Goal: Information Seeking & Learning: Learn about a topic

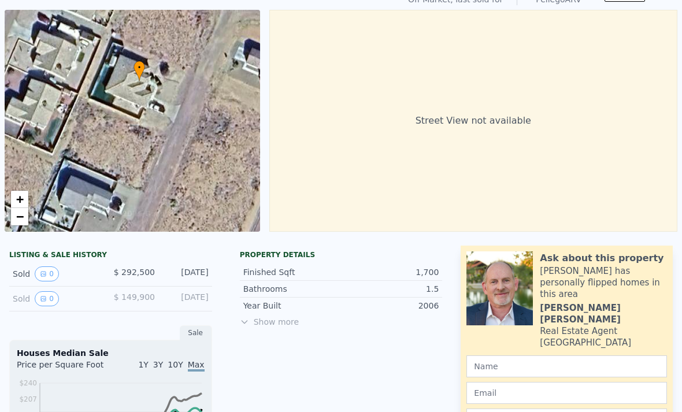
scroll to position [56, 0]
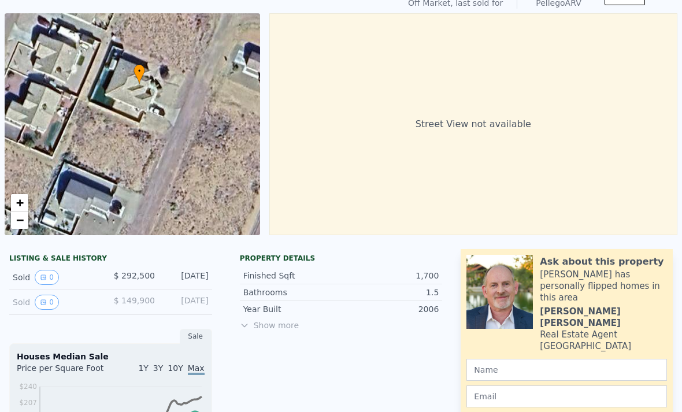
click at [53, 92] on div "• + −" at bounding box center [132, 124] width 255 height 222
click at [134, 76] on span "•" at bounding box center [139, 71] width 12 height 10
click at [133, 75] on div "• + −" at bounding box center [132, 124] width 255 height 222
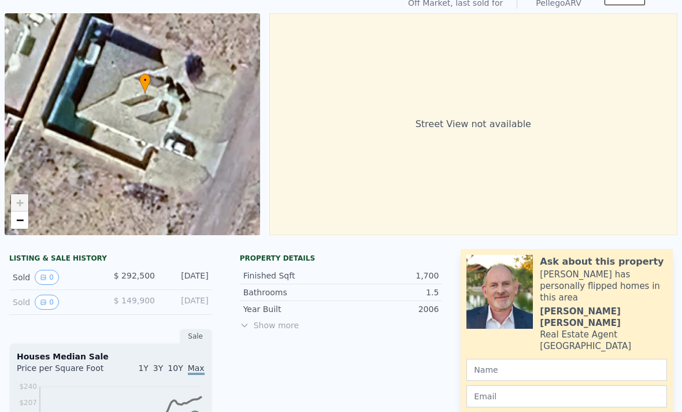
click at [129, 73] on div "• + −" at bounding box center [132, 124] width 255 height 222
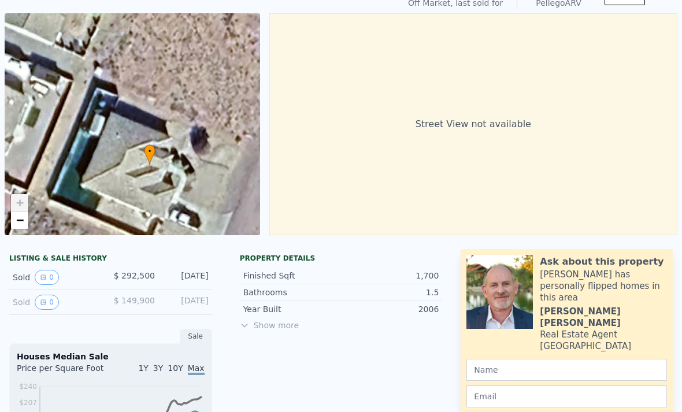
scroll to position [0, 0]
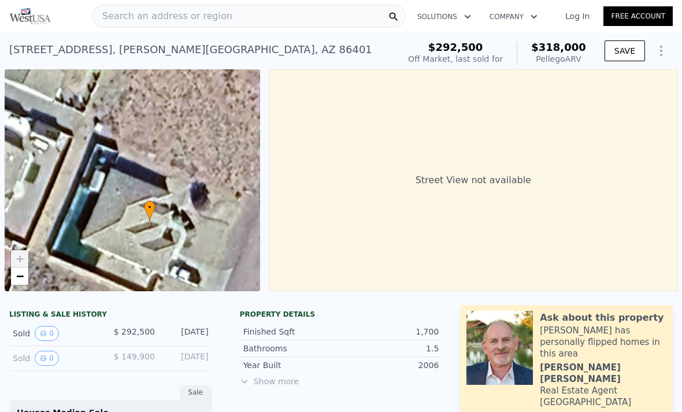
click at [660, 48] on icon "Show Options" at bounding box center [661, 51] width 14 height 14
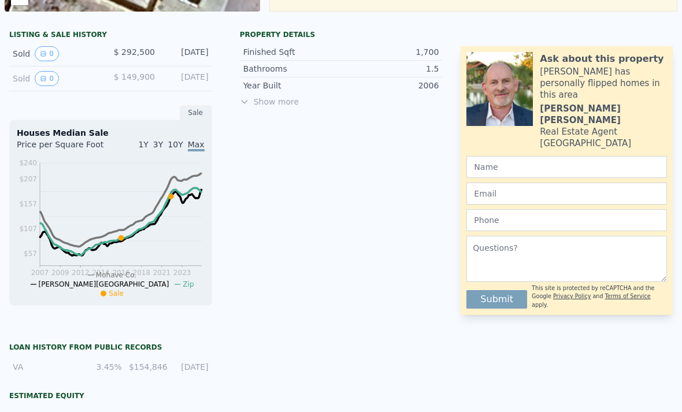
scroll to position [280, 0]
click at [79, 73] on div "Sold 0" at bounding box center [57, 77] width 88 height 15
click at [47, 78] on button "0" at bounding box center [47, 77] width 24 height 15
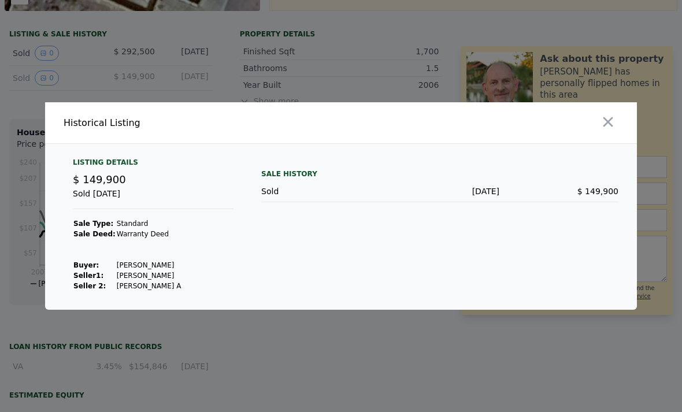
click at [38, 55] on div at bounding box center [341, 206] width 682 height 412
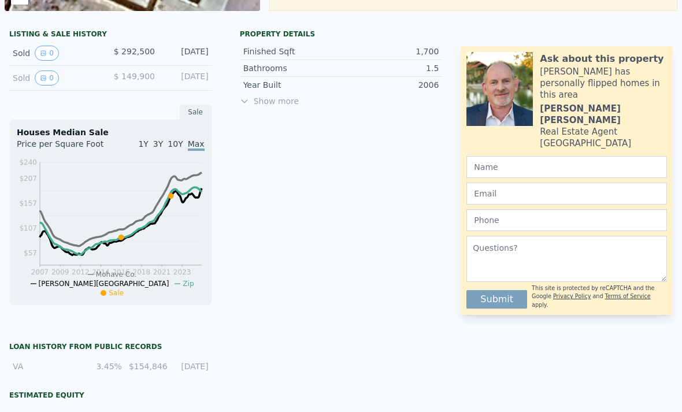
click at [42, 58] on button "0" at bounding box center [47, 53] width 24 height 15
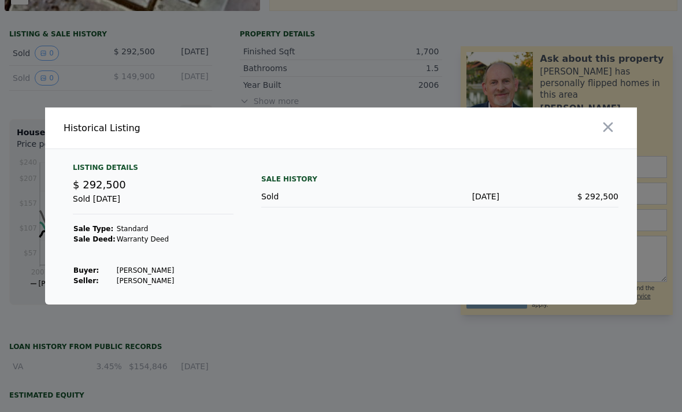
click at [39, 47] on div at bounding box center [341, 206] width 682 height 412
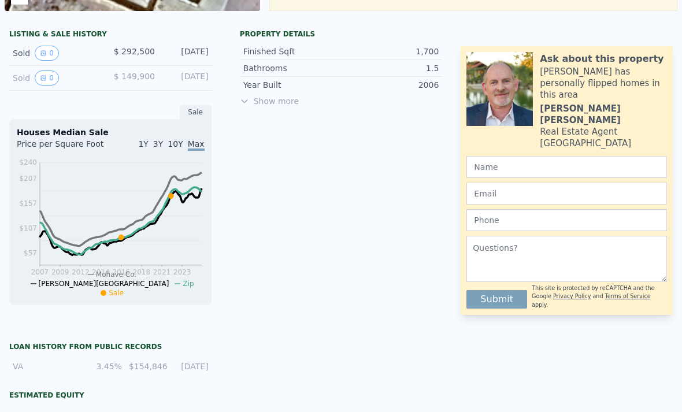
click at [276, 103] on span "Show more" at bounding box center [341, 101] width 203 height 12
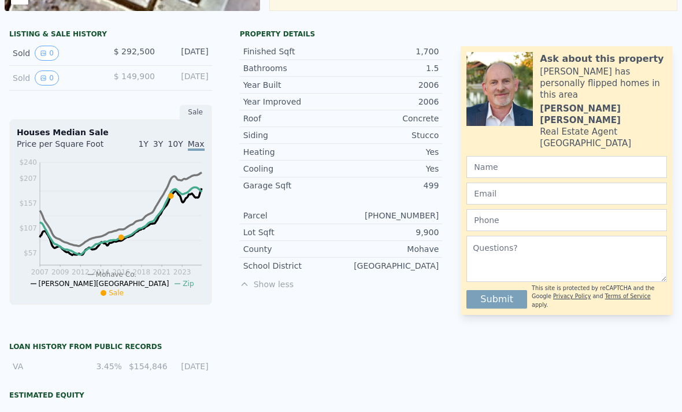
click at [40, 50] on icon "View historical data" at bounding box center [43, 53] width 7 height 7
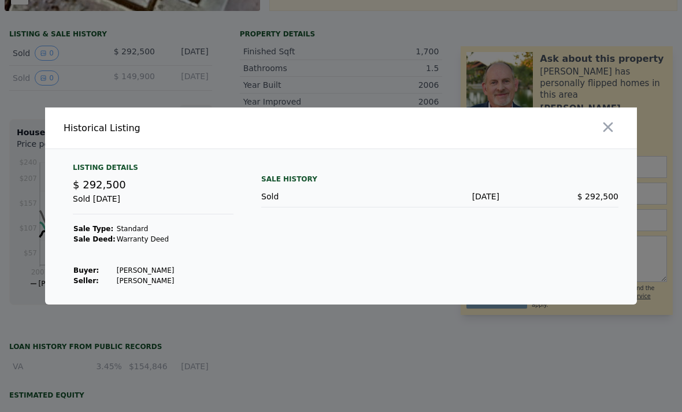
scroll to position [37, 0]
click at [608, 122] on icon "button" at bounding box center [608, 127] width 10 height 10
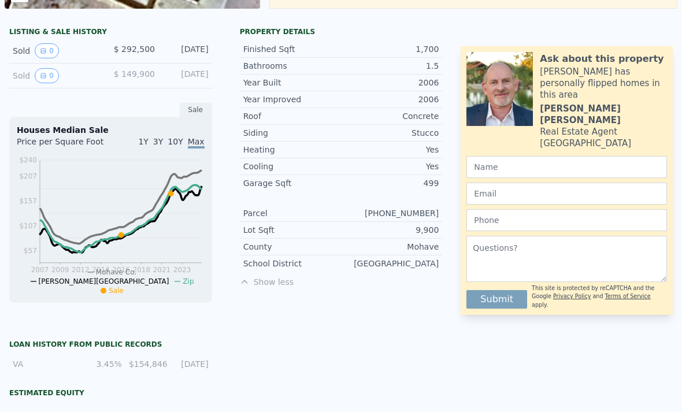
scroll to position [282, 0]
click at [90, 82] on div "Sold 0" at bounding box center [57, 75] width 88 height 15
click at [37, 76] on button "0" at bounding box center [47, 75] width 24 height 15
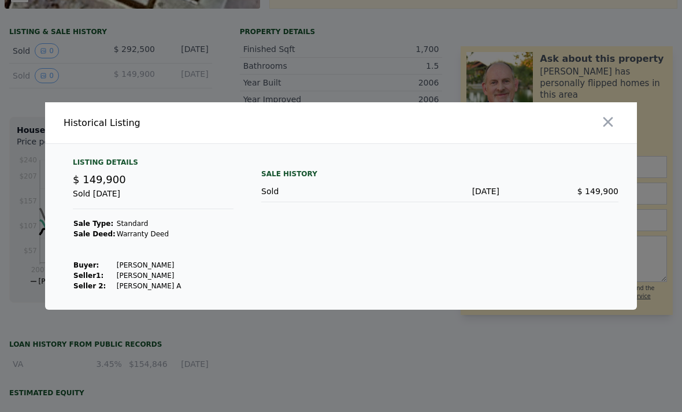
scroll to position [21, 0]
click at [613, 120] on icon "button" at bounding box center [608, 122] width 16 height 16
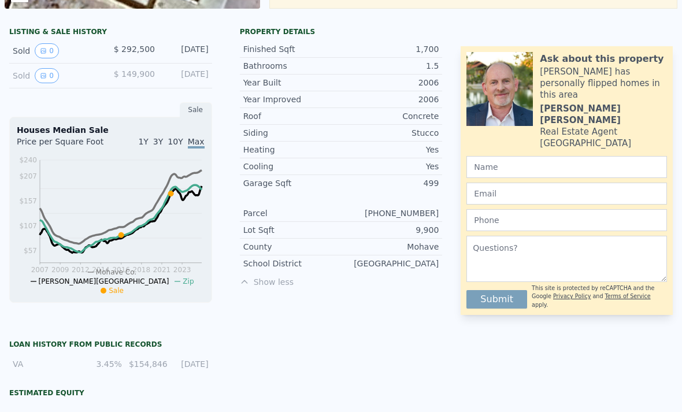
click at [40, 71] on button "0" at bounding box center [47, 75] width 24 height 15
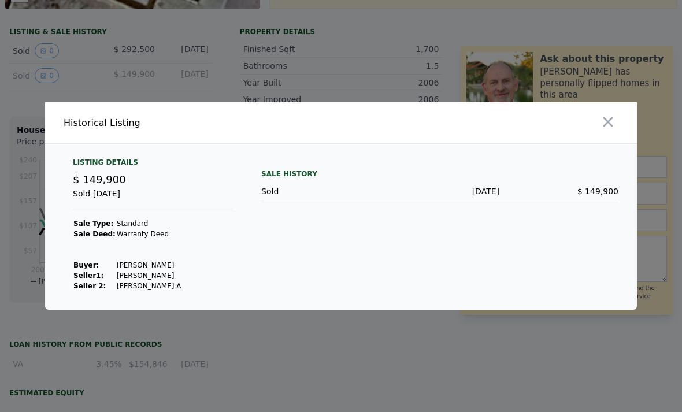
scroll to position [37, 0]
click at [609, 114] on icon "button" at bounding box center [608, 122] width 16 height 16
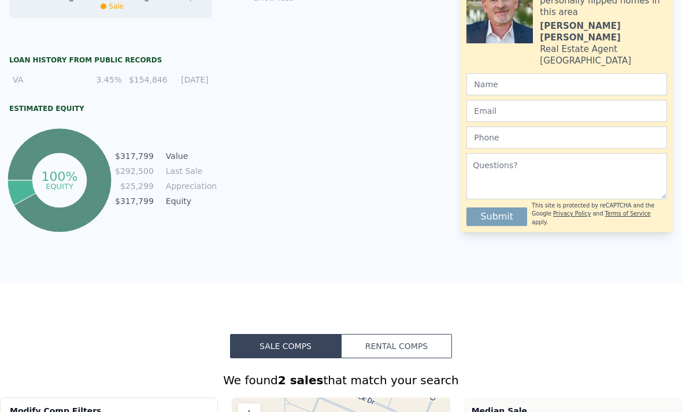
scroll to position [548, 0]
